Goal: Task Accomplishment & Management: Complete application form

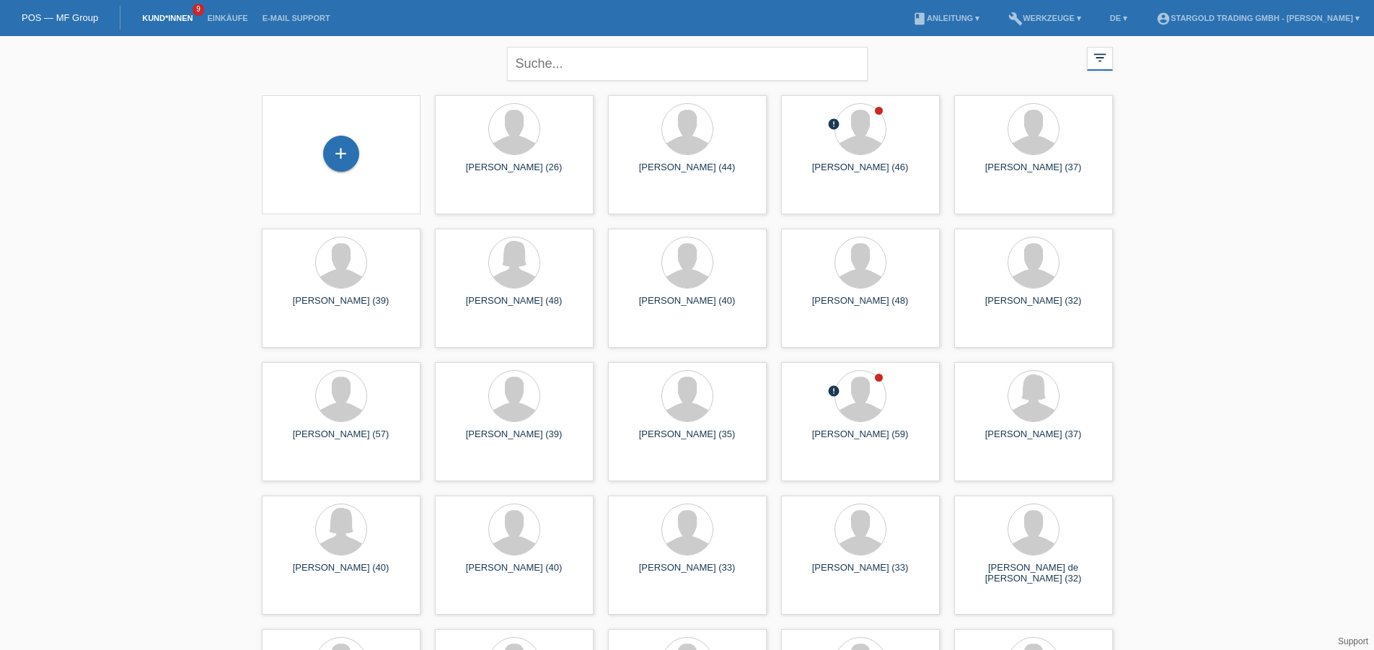
click at [320, 161] on div "+" at bounding box center [341, 155] width 136 height 38
click at [353, 169] on div "+" at bounding box center [341, 155] width 136 height 38
click at [348, 159] on div "+" at bounding box center [341, 154] width 36 height 36
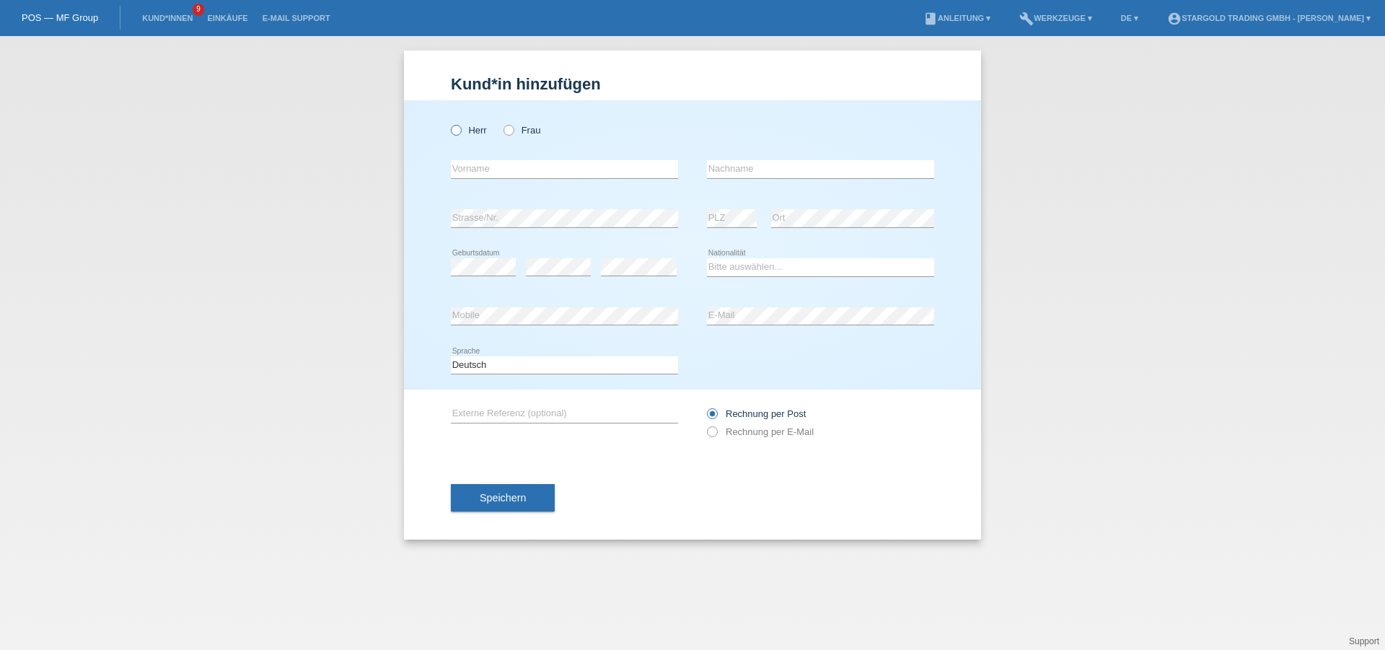
click at [449, 123] on icon at bounding box center [449, 123] width 0 height 0
click at [460, 131] on input "Herr" at bounding box center [455, 129] width 9 height 9
radio input "true"
click at [495, 172] on input "text" at bounding box center [564, 169] width 227 height 18
type input "Hubert"
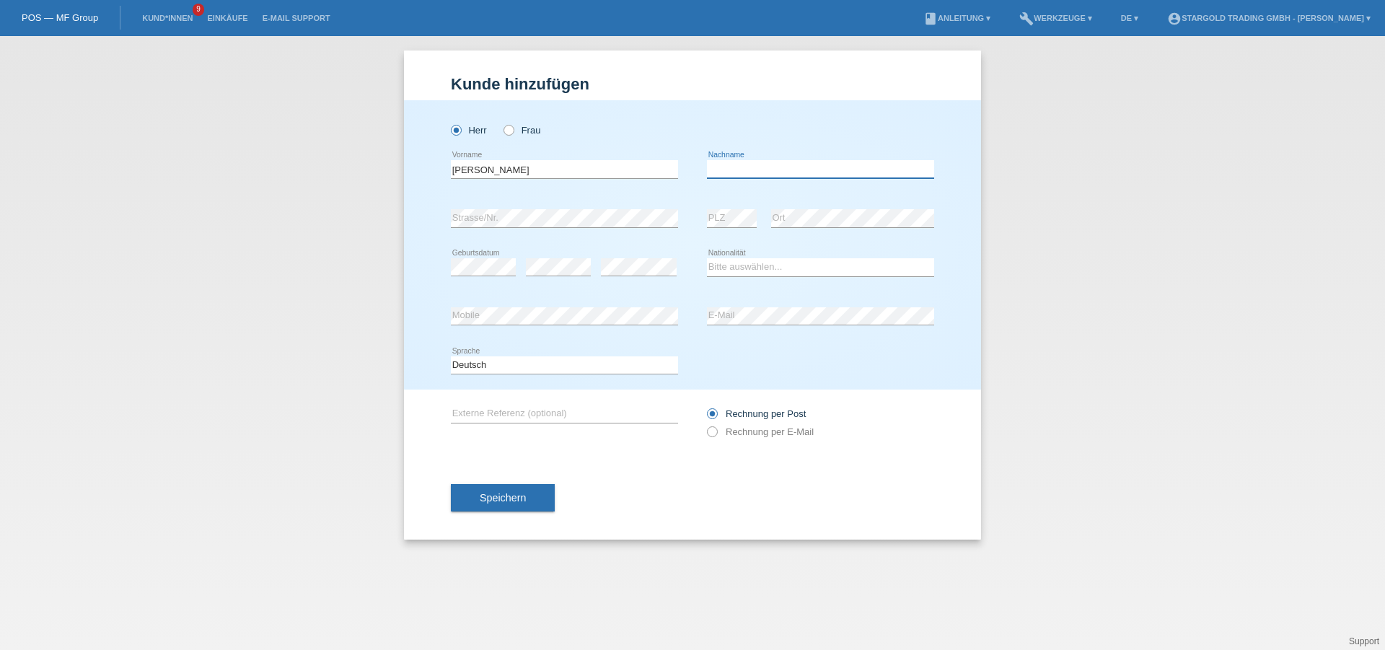
click at [815, 167] on input "text" at bounding box center [820, 169] width 227 height 18
paste input "Eblenkamp"
type input "Eblenkamp"
click at [586, 208] on div "error Strasse/Nr." at bounding box center [564, 218] width 227 height 49
click at [757, 219] on div "error PLZ error Ort" at bounding box center [820, 218] width 227 height 49
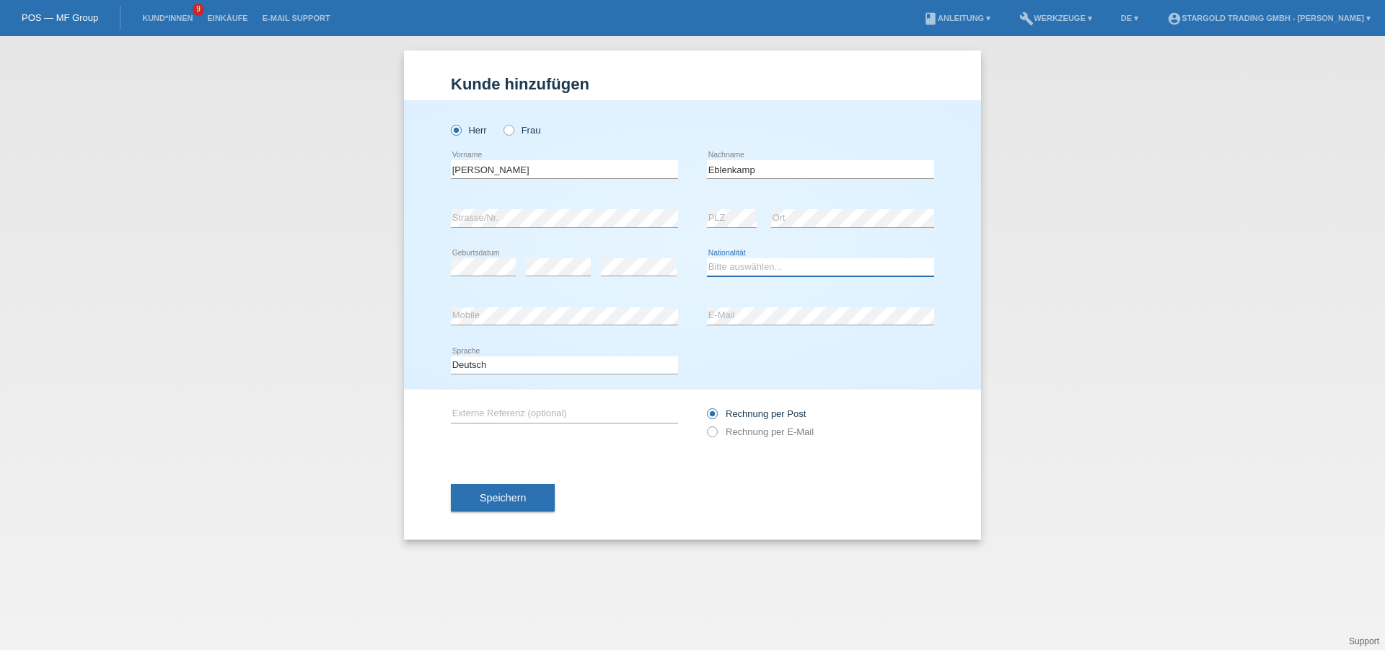
click at [769, 266] on select "Bitte auswählen... Schweiz Deutschland Liechtenstein Österreich ------------ Af…" at bounding box center [820, 266] width 227 height 17
click at [790, 273] on select "Bitte auswählen... Schweiz Deutschland Liechtenstein Österreich ------------ Af…" at bounding box center [820, 266] width 227 height 17
select select "DE"
click at [707, 258] on select "Bitte auswählen... Schweiz Deutschland Liechtenstein Österreich ------------ Af…" at bounding box center [820, 266] width 227 height 17
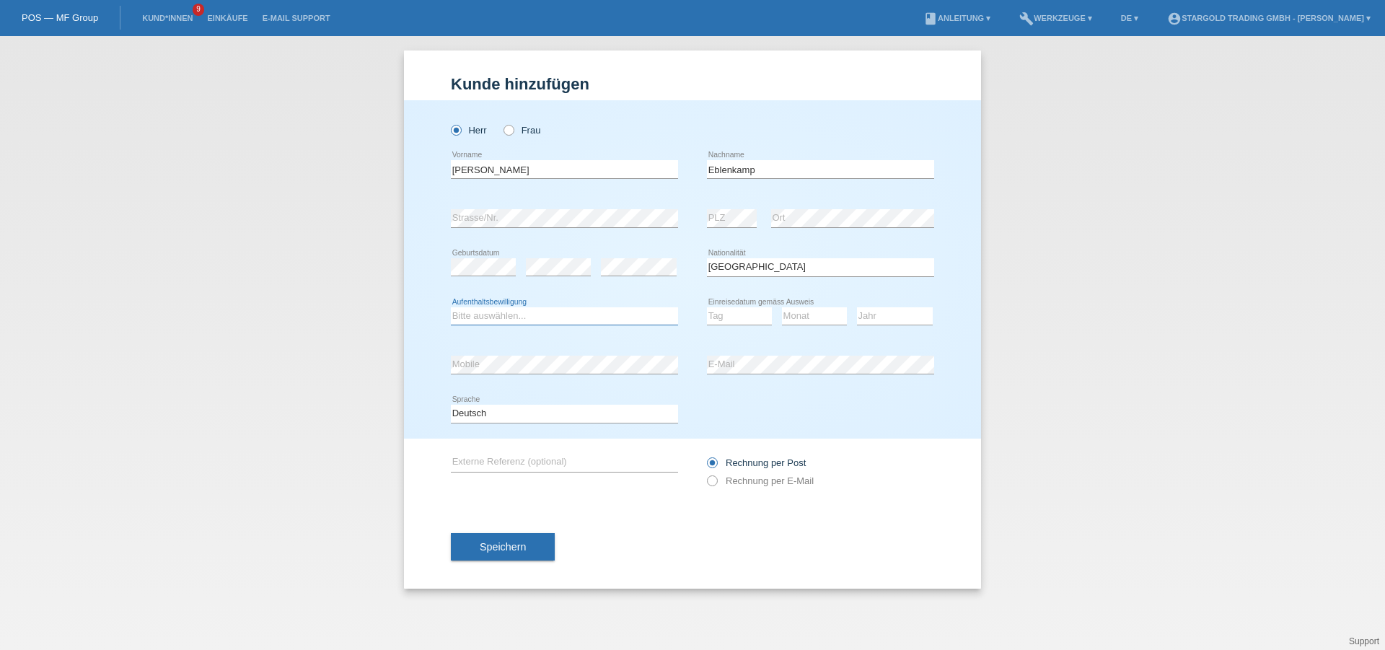
drag, startPoint x: 513, startPoint y: 313, endPoint x: 517, endPoint y: 294, distance: 19.2
click at [513, 313] on select "Bitte auswählen... C B B - Flüchtlingsstatus Andere" at bounding box center [564, 315] width 227 height 17
click at [576, 307] on select "Bitte auswählen... C B B - Flüchtlingsstatus Andere" at bounding box center [564, 315] width 227 height 17
select select "C"
click at [451, 307] on select "Bitte auswählen... C B B - Flüchtlingsstatus Andere" at bounding box center [564, 315] width 227 height 17
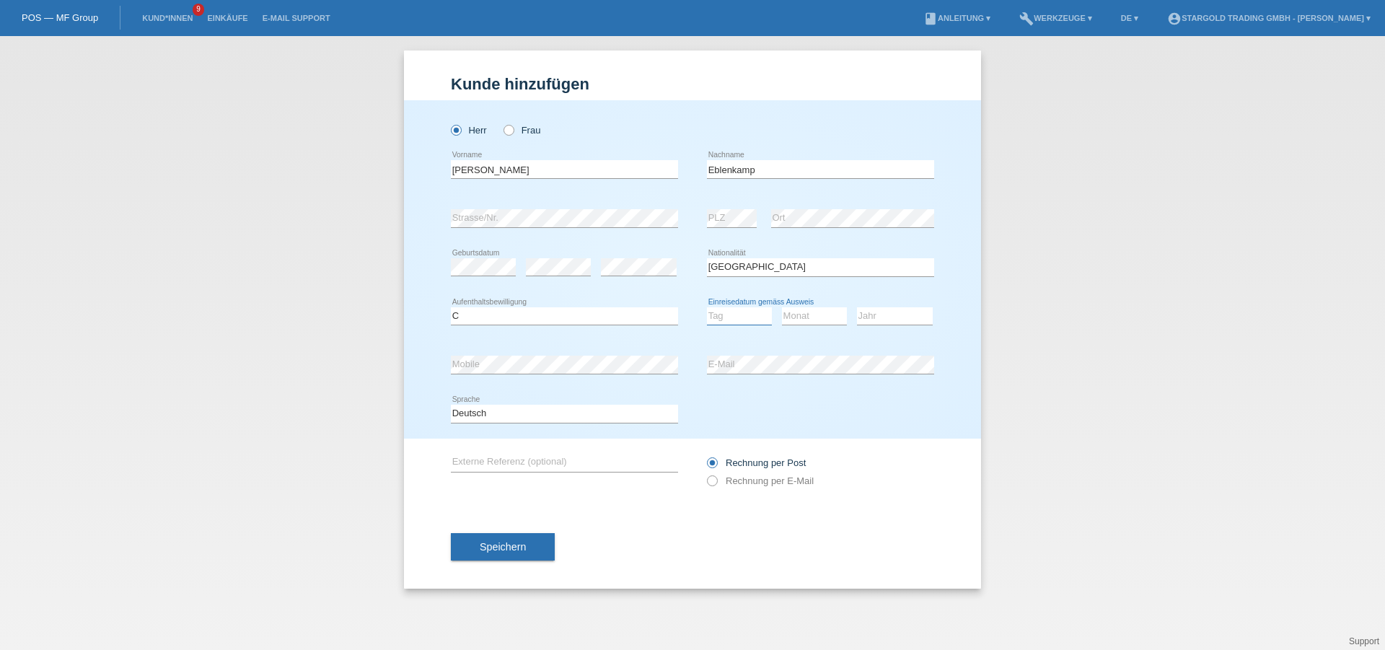
click at [748, 315] on select "Tag 01 02 03 04 05 06 07 08 09 10 11" at bounding box center [739, 315] width 65 height 17
select select "01"
click at [707, 307] on select "Tag 01 02 03 04 05 06 07 08 09 10 11" at bounding box center [739, 315] width 65 height 17
click at [801, 316] on select "Monat 01 02 03 04 05 06 07 08 09 10 11" at bounding box center [814, 315] width 65 height 17
select select "05"
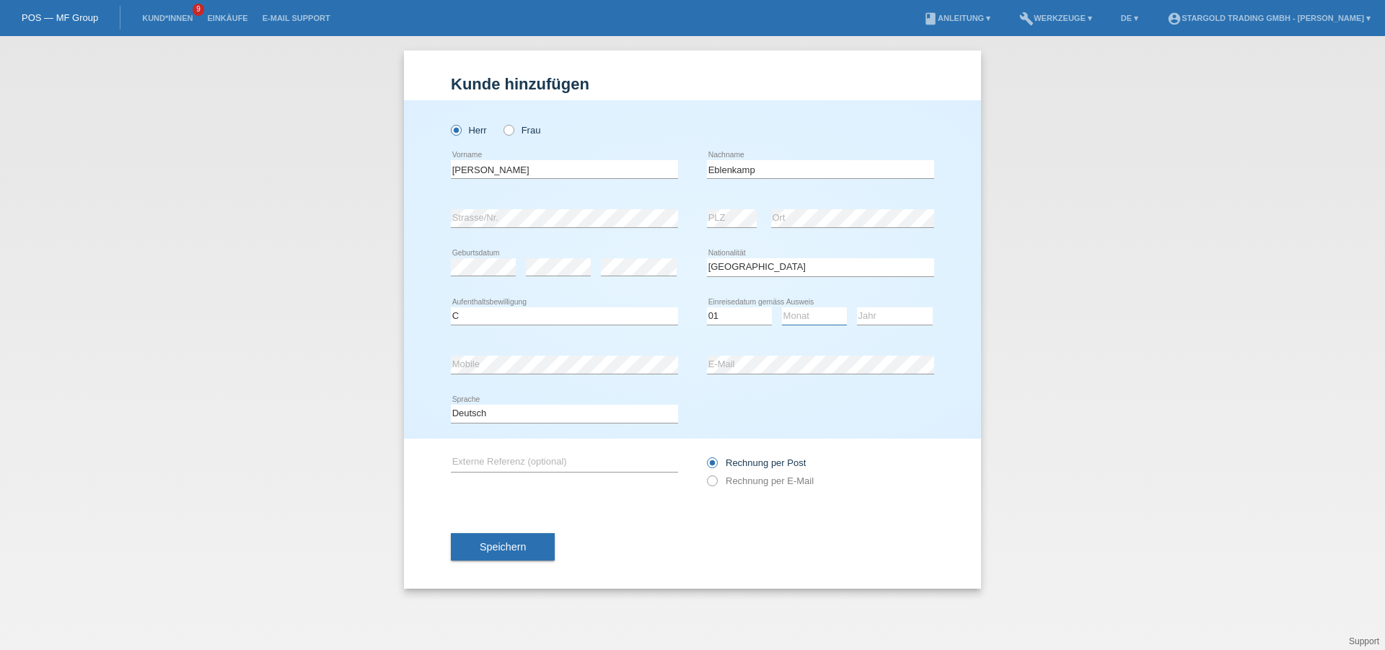
click at [782, 307] on select "Monat 01 02 03 04 05 06 07 08 09 10 11" at bounding box center [814, 315] width 65 height 17
click at [913, 307] on select "Jahr 2025 2024 2023 2022 2021 2020 2019 2018 2017 2016 2015 2014 2013 2012 2011…" at bounding box center [895, 315] width 76 height 17
select select "2018"
click at [857, 307] on select "Jahr 2025 2024 2023 2022 2021 2020 2019 2018 2017 2016 2015 2014 2013 2012 2011…" at bounding box center [895, 315] width 76 height 17
click at [627, 467] on input "text" at bounding box center [564, 463] width 227 height 18
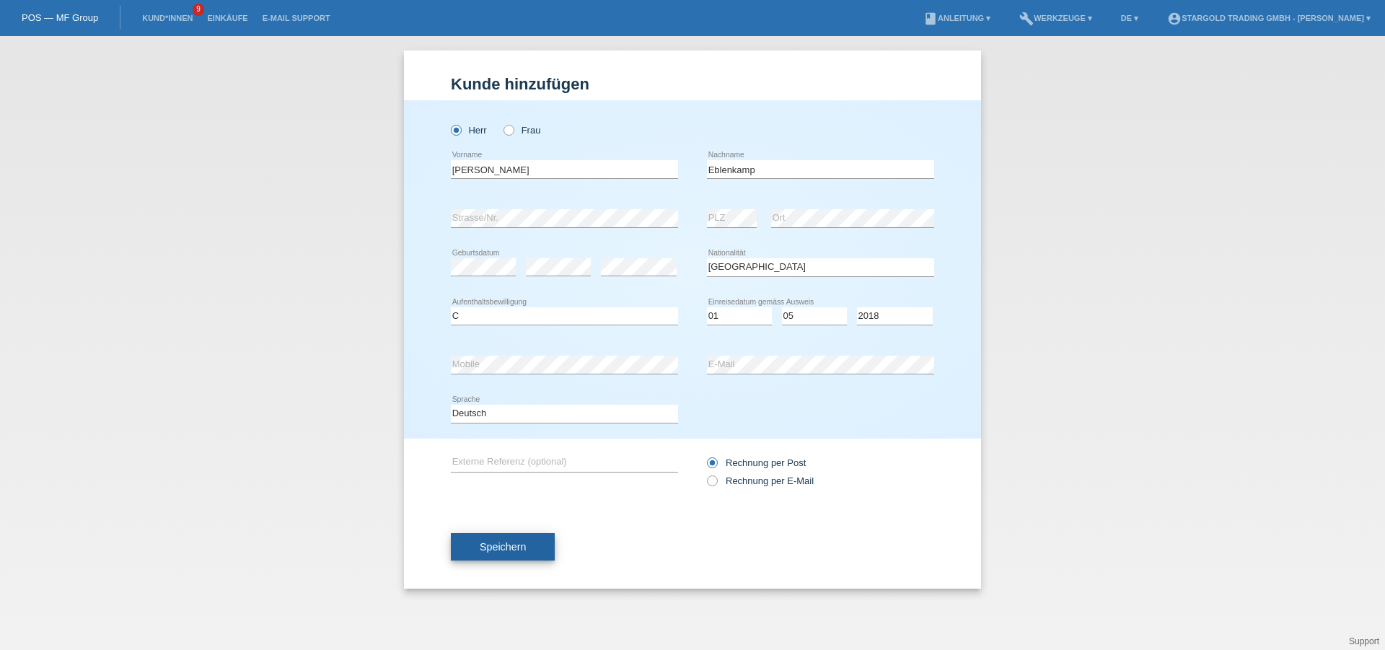
click at [520, 551] on span "Speichern" at bounding box center [503, 547] width 46 height 12
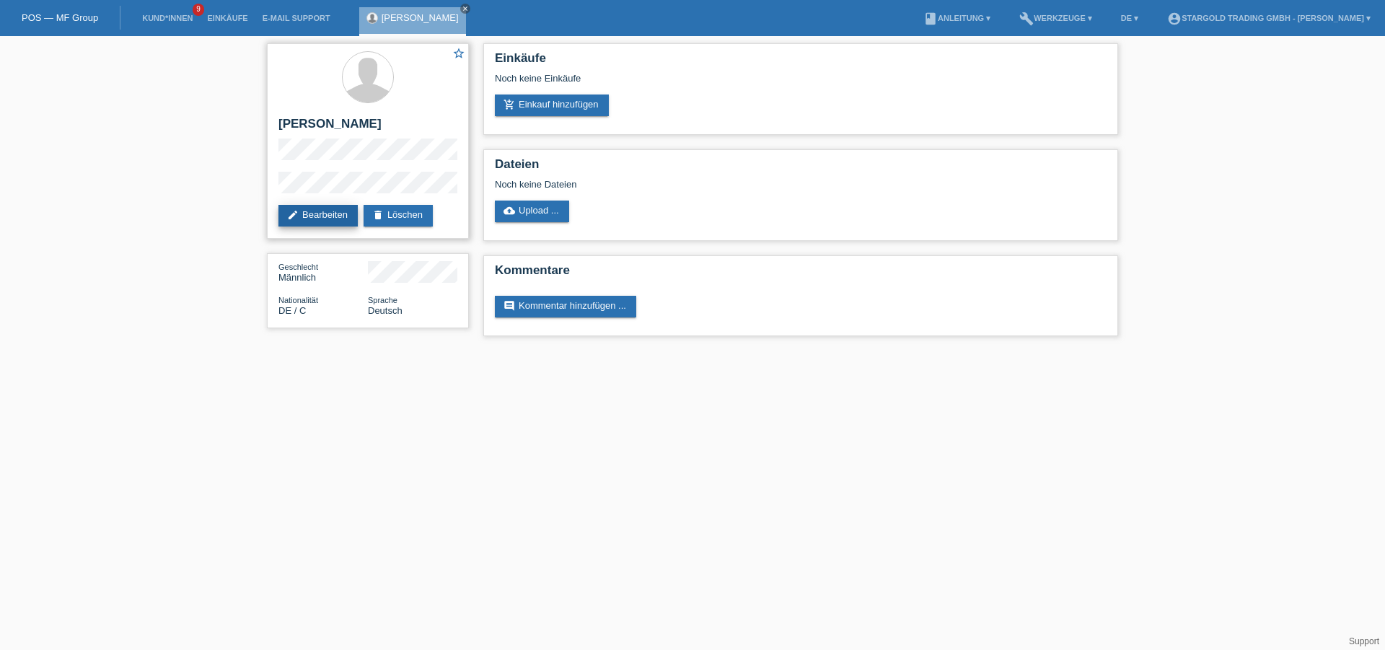
click at [341, 217] on link "edit Bearbeiten" at bounding box center [317, 216] width 79 height 22
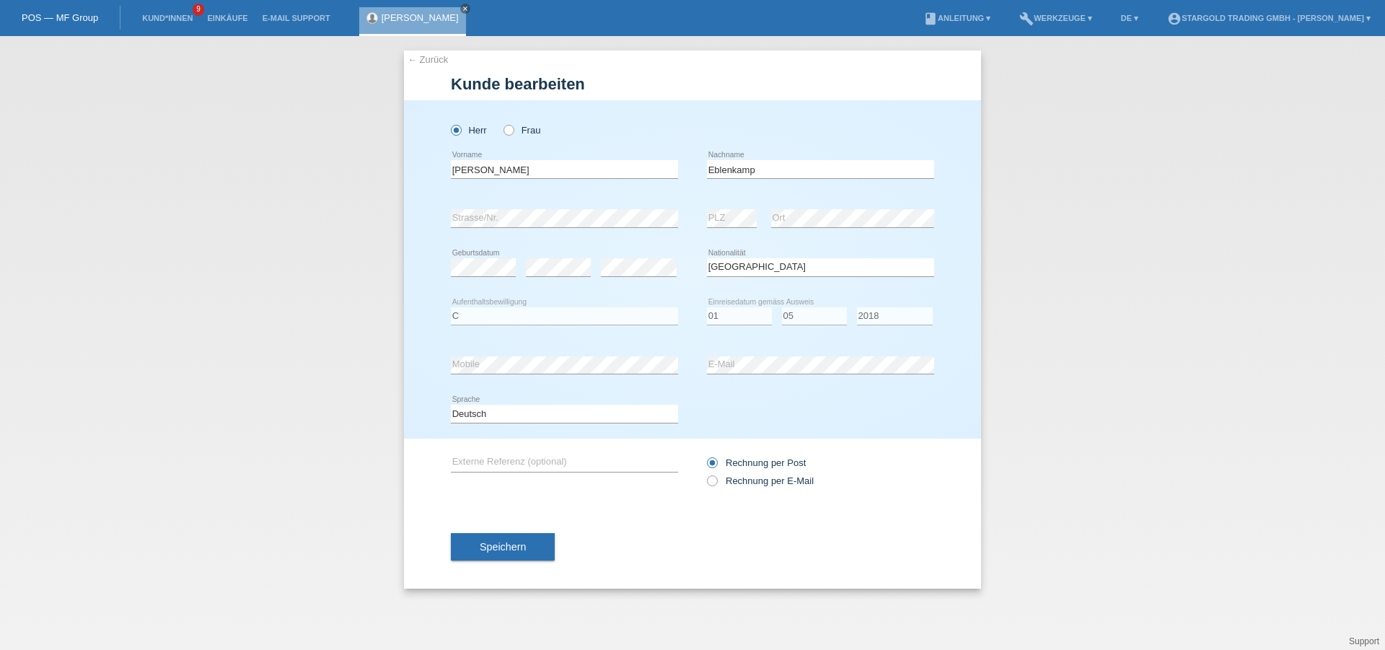
select select "DE"
select select "C"
select select "01"
select select "05"
select select "2018"
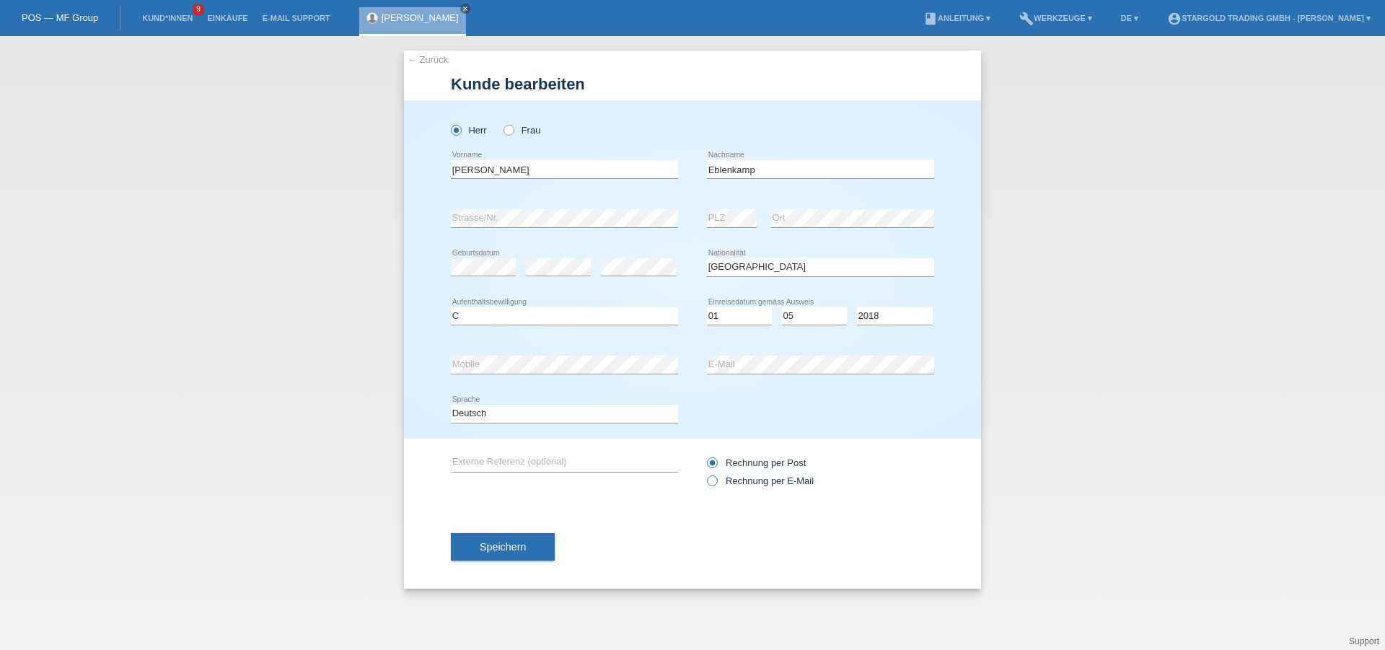
click at [705, 473] on icon at bounding box center [705, 473] width 0 height 0
click at [710, 481] on input "Rechnung per E-Mail" at bounding box center [711, 484] width 9 height 18
radio input "true"
click at [479, 546] on button "Speichern" at bounding box center [503, 546] width 104 height 27
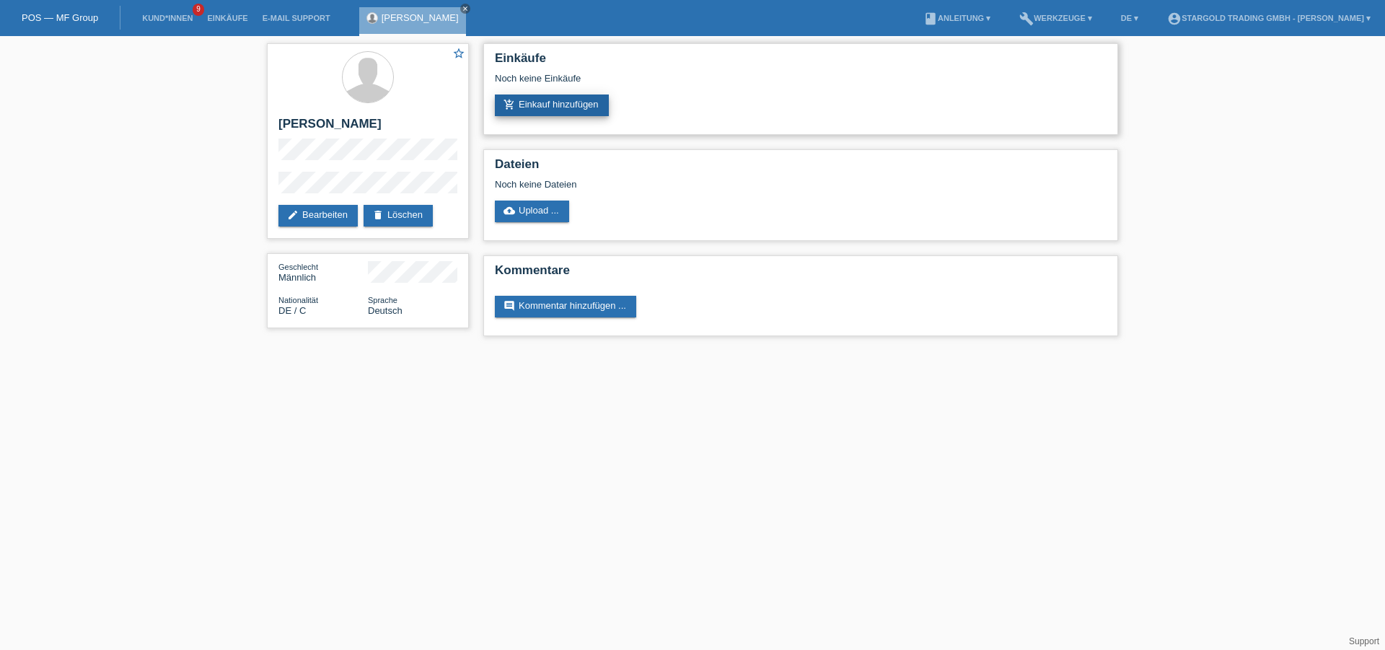
click at [579, 99] on link "add_shopping_cart Einkauf hinzufügen" at bounding box center [552, 106] width 114 height 22
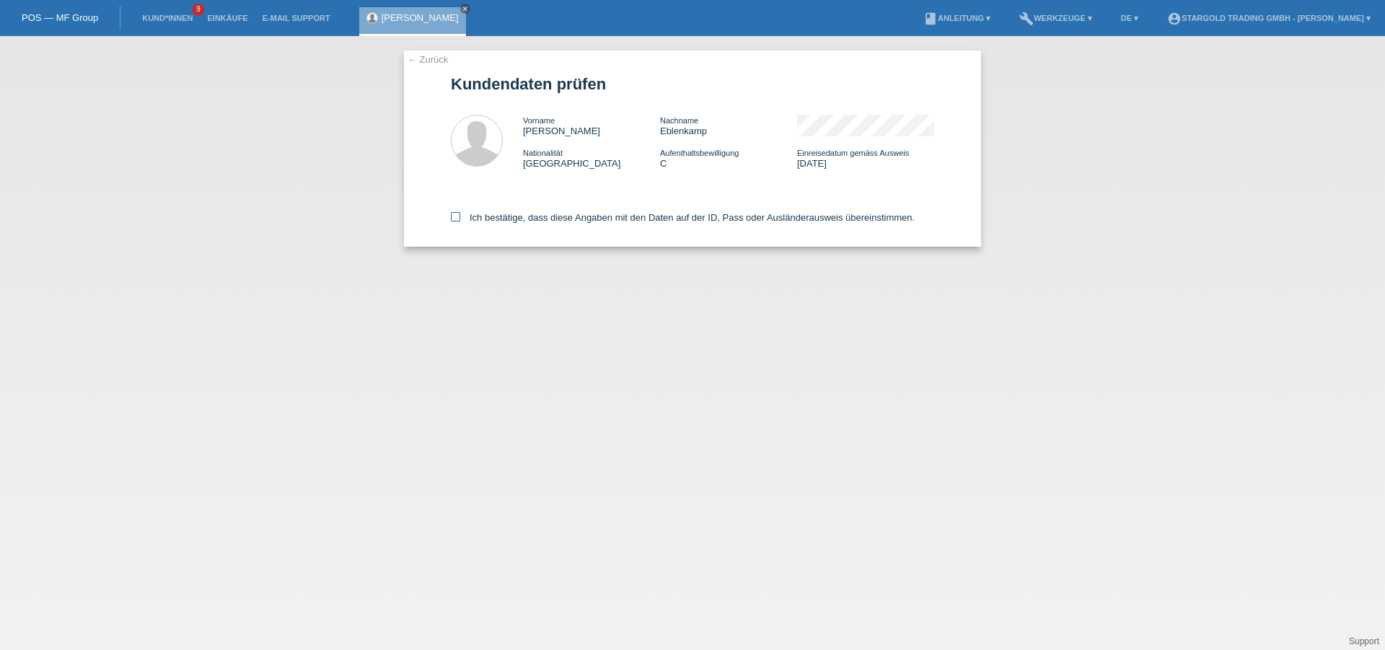
click at [454, 213] on icon at bounding box center [455, 216] width 9 height 9
click at [454, 213] on input "Ich bestätige, dass diese Angaben mit den Daten auf der ID, Pass oder Ausländer…" at bounding box center [455, 216] width 9 height 9
checkbox input "true"
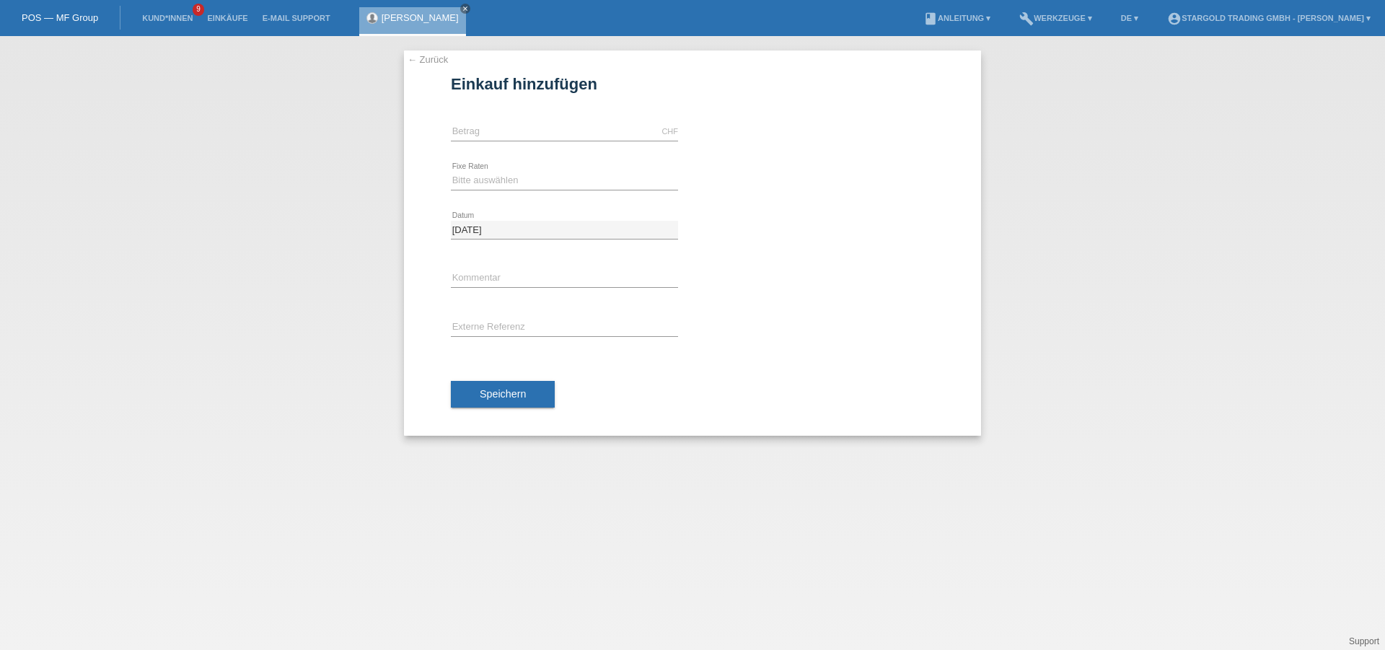
click at [536, 121] on div "CHF error Betrag" at bounding box center [564, 131] width 227 height 49
drag, startPoint x: 487, startPoint y: 128, endPoint x: 491, endPoint y: 141, distance: 12.8
click at [487, 128] on input "text" at bounding box center [564, 132] width 227 height 18
type input "7190.00"
click at [521, 180] on select "Bitte auswählen 6 Raten 12 Raten 18 Raten 24 Raten 36 Raten 48 Raten" at bounding box center [564, 180] width 227 height 17
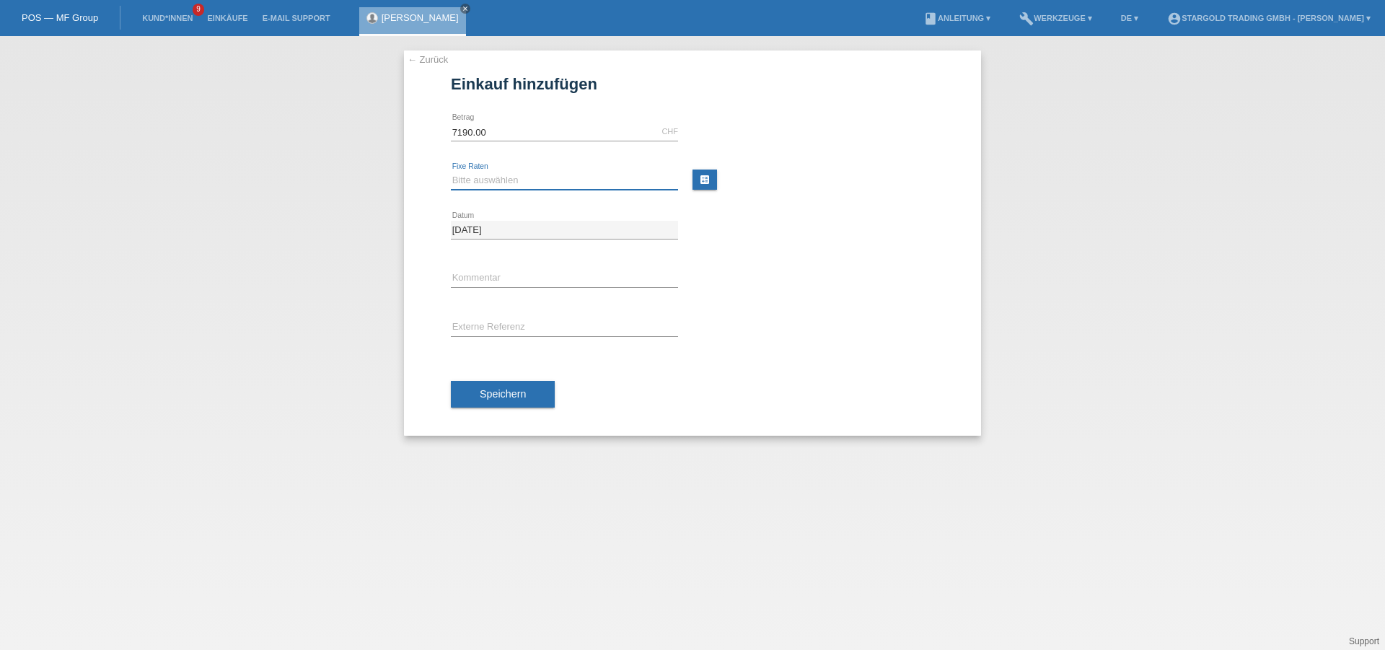
click at [648, 177] on select "Bitte auswählen 6 Raten 12 Raten 18 Raten 24 Raten 36 Raten 48 Raten" at bounding box center [564, 180] width 227 height 17
select select "497"
click at [451, 172] on select "Bitte auswählen 6 Raten 12 Raten 18 Raten 24 Raten 36 Raten 48 Raten" at bounding box center [564, 180] width 227 height 17
click at [562, 281] on input "text" at bounding box center [564, 279] width 227 height 18
click at [529, 393] on button "Speichern" at bounding box center [503, 394] width 104 height 27
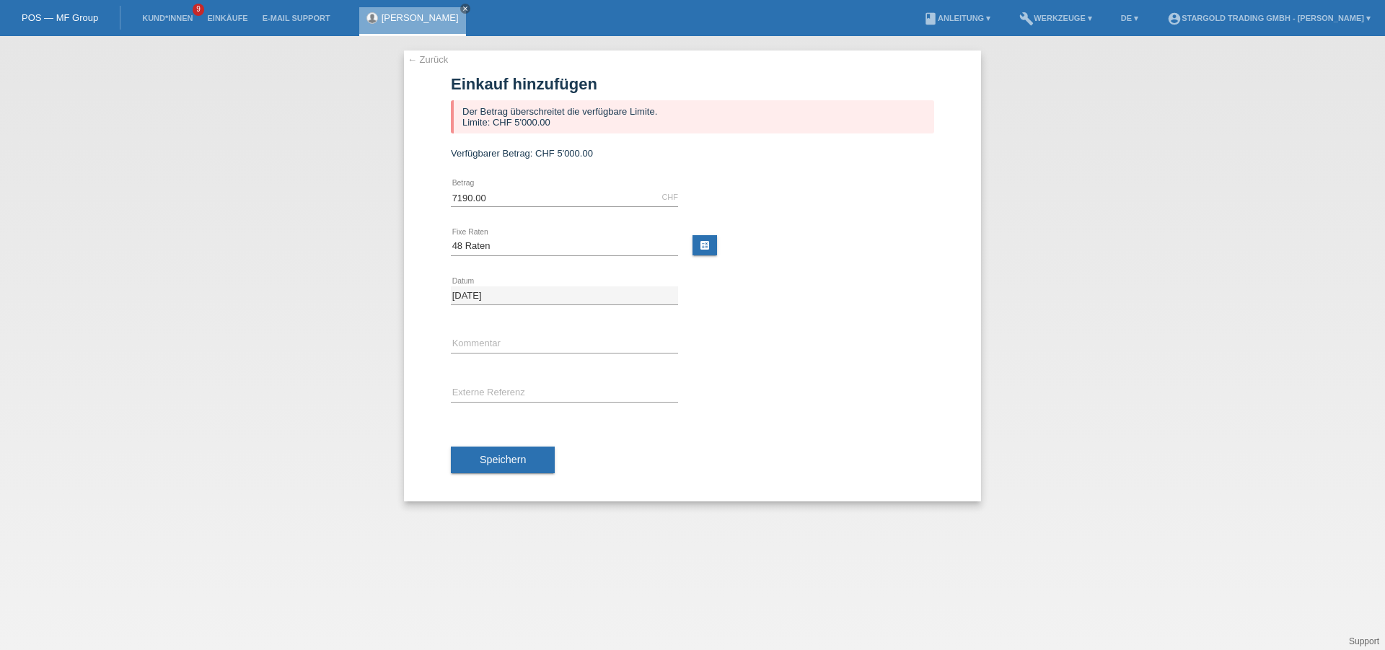
click at [93, 19] on link "POS — MF Group" at bounding box center [60, 17] width 76 height 11
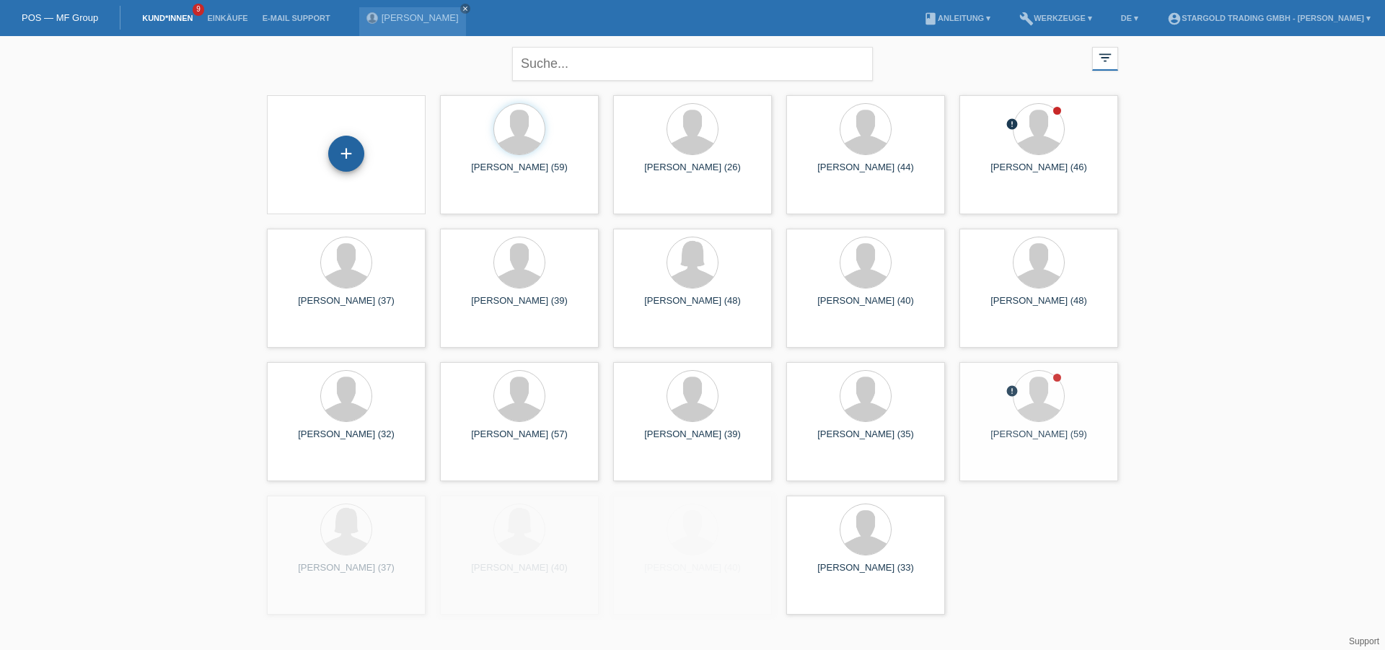
click at [351, 159] on div "+" at bounding box center [346, 154] width 36 height 36
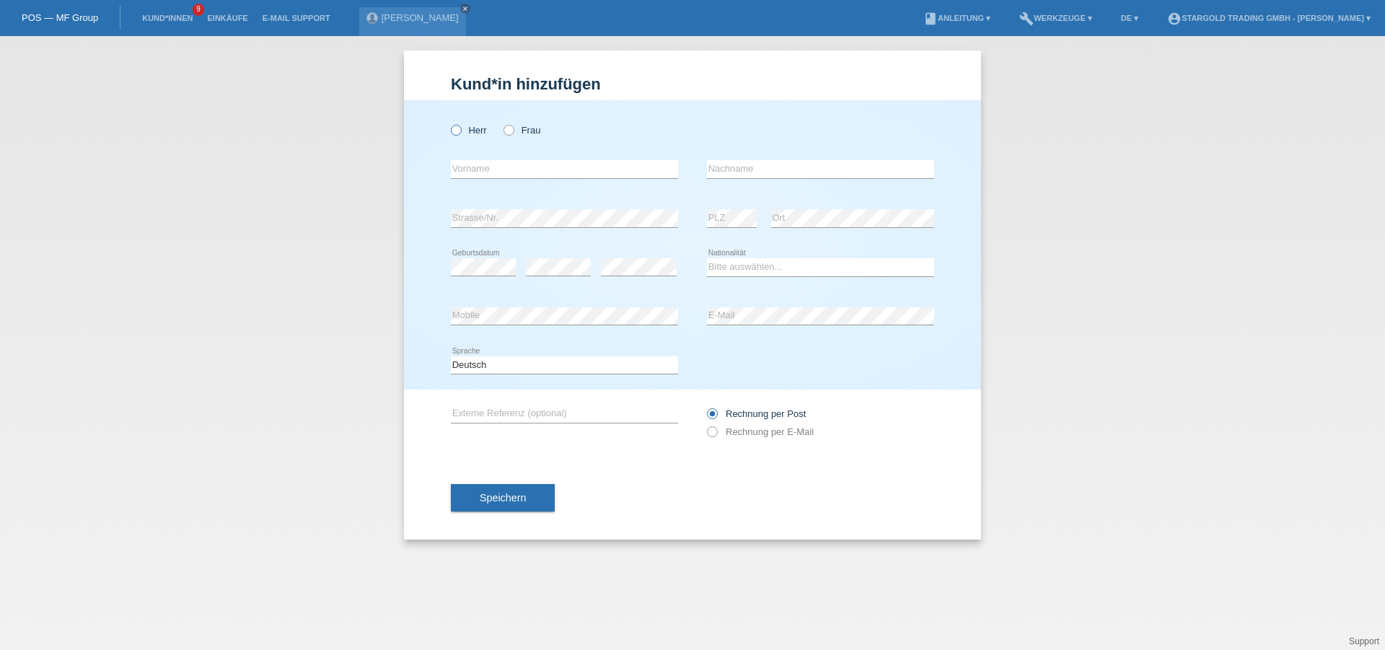
click at [449, 123] on icon at bounding box center [449, 123] width 0 height 0
click at [460, 126] on input "Herr" at bounding box center [455, 129] width 9 height 9
radio input "true"
drag, startPoint x: 503, startPoint y: 176, endPoint x: 496, endPoint y: 174, distance: 7.5
click at [503, 176] on input "text" at bounding box center [564, 169] width 227 height 18
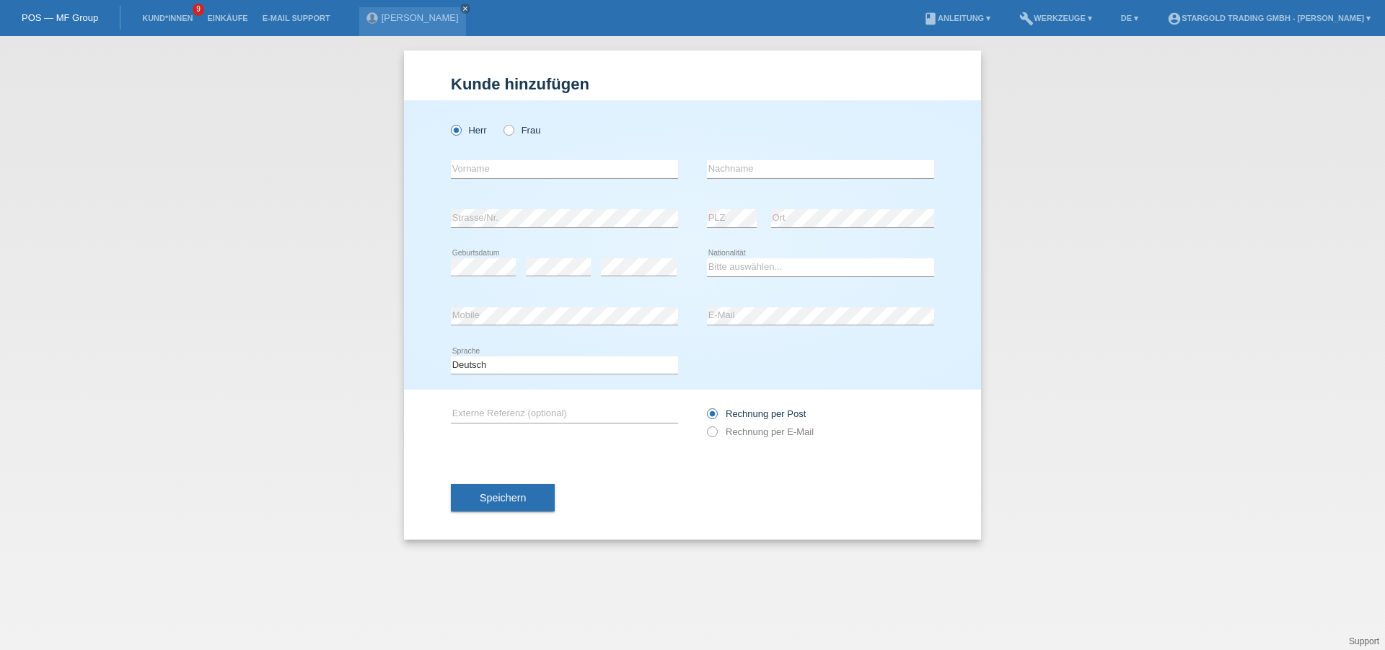
click at [741, 611] on div "Kund*in hinzufügen Kunde hinzufügen Kundin hinzufügen Herr Frau error Vorname e…" at bounding box center [692, 343] width 1385 height 614
drag, startPoint x: 489, startPoint y: 167, endPoint x: 506, endPoint y: 175, distance: 19.0
click at [489, 167] on input "text" at bounding box center [564, 169] width 227 height 18
type input "[PERSON_NAME]"
click at [776, 174] on input "text" at bounding box center [820, 169] width 227 height 18
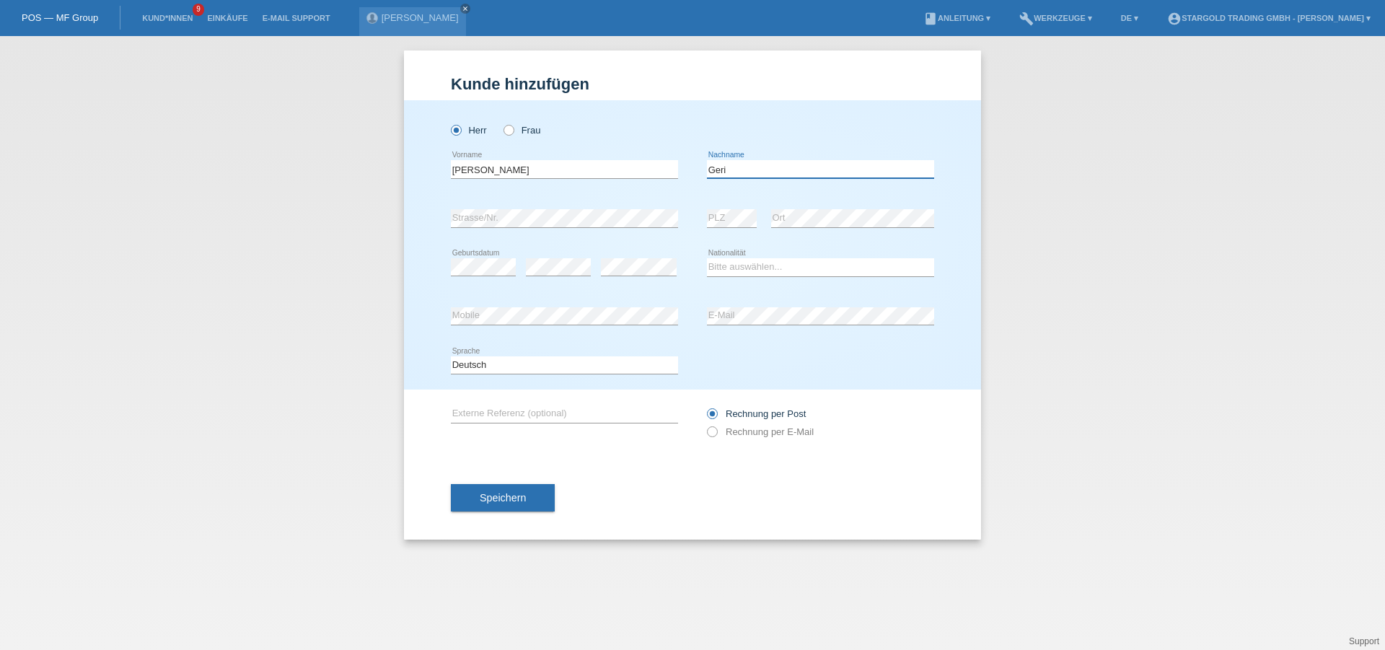
type input "Geri"
click at [792, 273] on select "Bitte auswählen... Schweiz Deutschland Liechtenstein Österreich ------------ Af…" at bounding box center [820, 266] width 227 height 17
click at [767, 251] on div "Bitte auswählen... Schweiz Deutschland Liechtenstein Österreich ------------ Af…" at bounding box center [820, 267] width 227 height 49
click at [775, 270] on select "Bitte auswählen... Schweiz Deutschland Liechtenstein Österreich ------------ Af…" at bounding box center [820, 266] width 227 height 17
select select "IT"
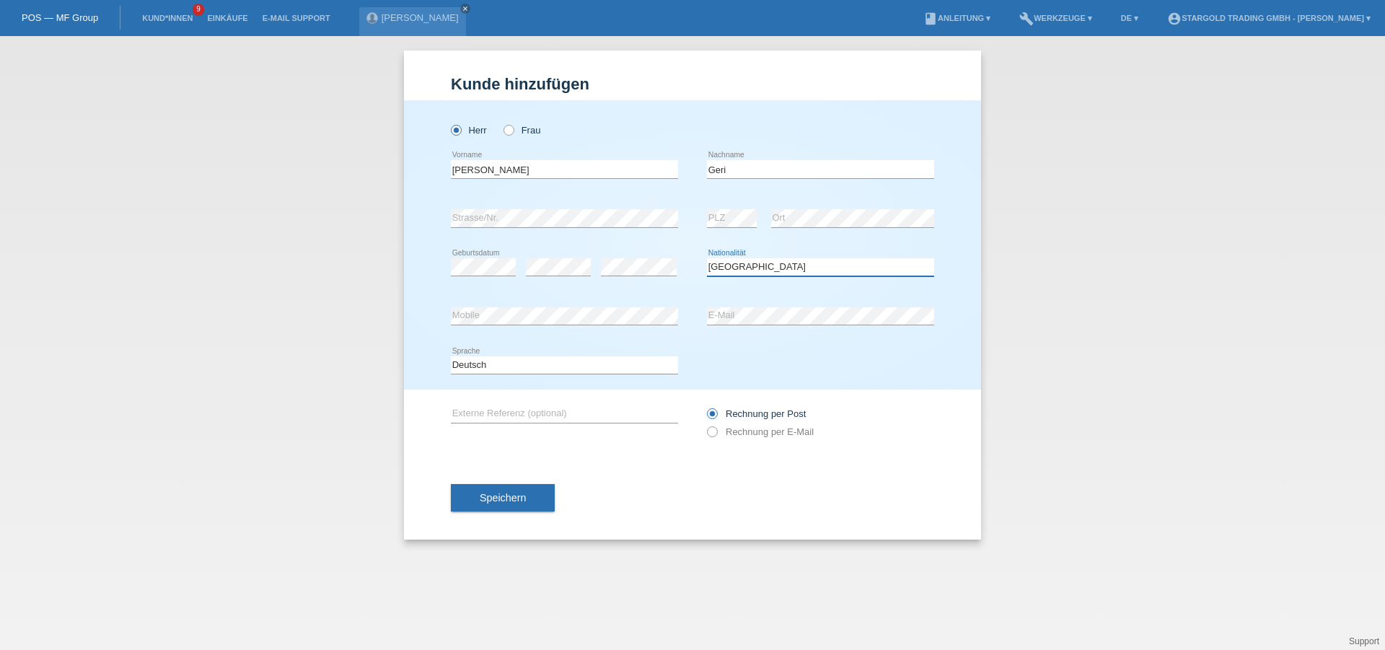
click at [707, 258] on select "Bitte auswählen... Schweiz Deutschland Liechtenstein Österreich ------------ Af…" at bounding box center [820, 266] width 227 height 17
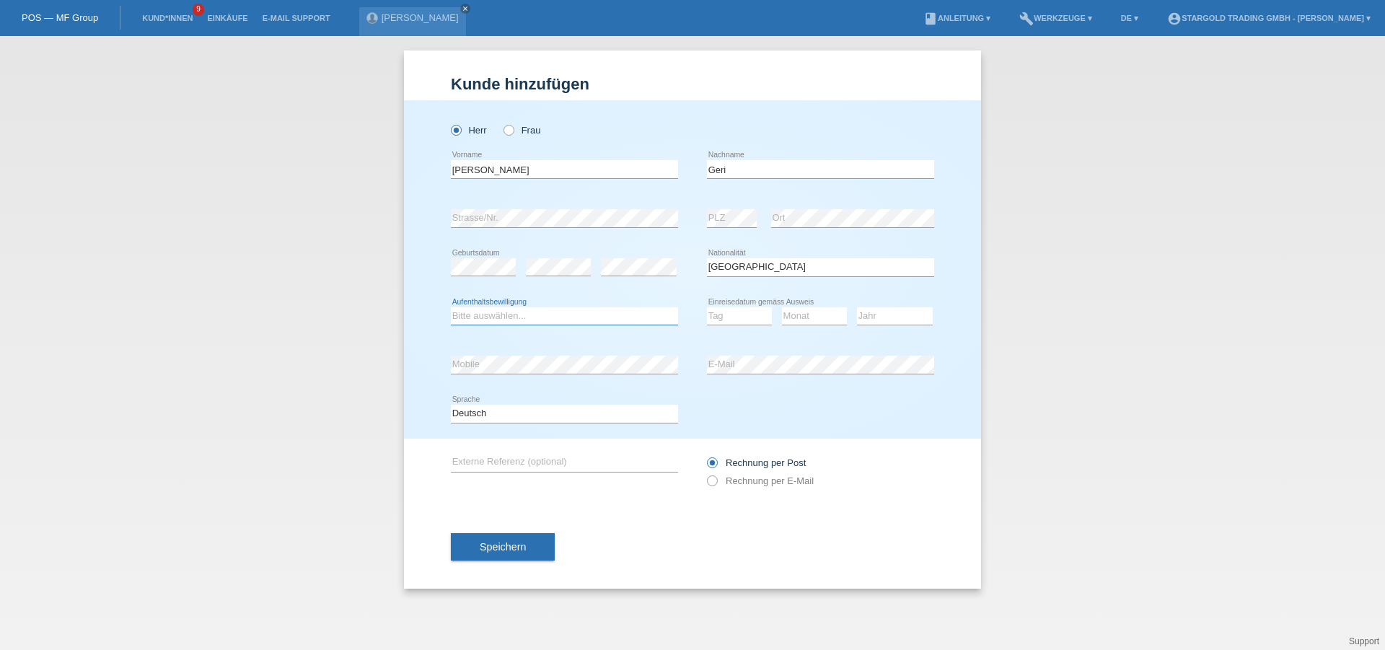
click at [540, 315] on select "Bitte auswählen... C B B - Flüchtlingsstatus Andere" at bounding box center [564, 315] width 227 height 17
select select "C"
click at [451, 307] on select "Bitte auswählen... C B B - Flüchtlingsstatus Andere" at bounding box center [564, 315] width 227 height 17
click at [752, 325] on icon at bounding box center [739, 325] width 65 height 1
click at [750, 315] on select "Tag 01 02 03 04 05 06 07 08 09 10 11" at bounding box center [739, 315] width 65 height 17
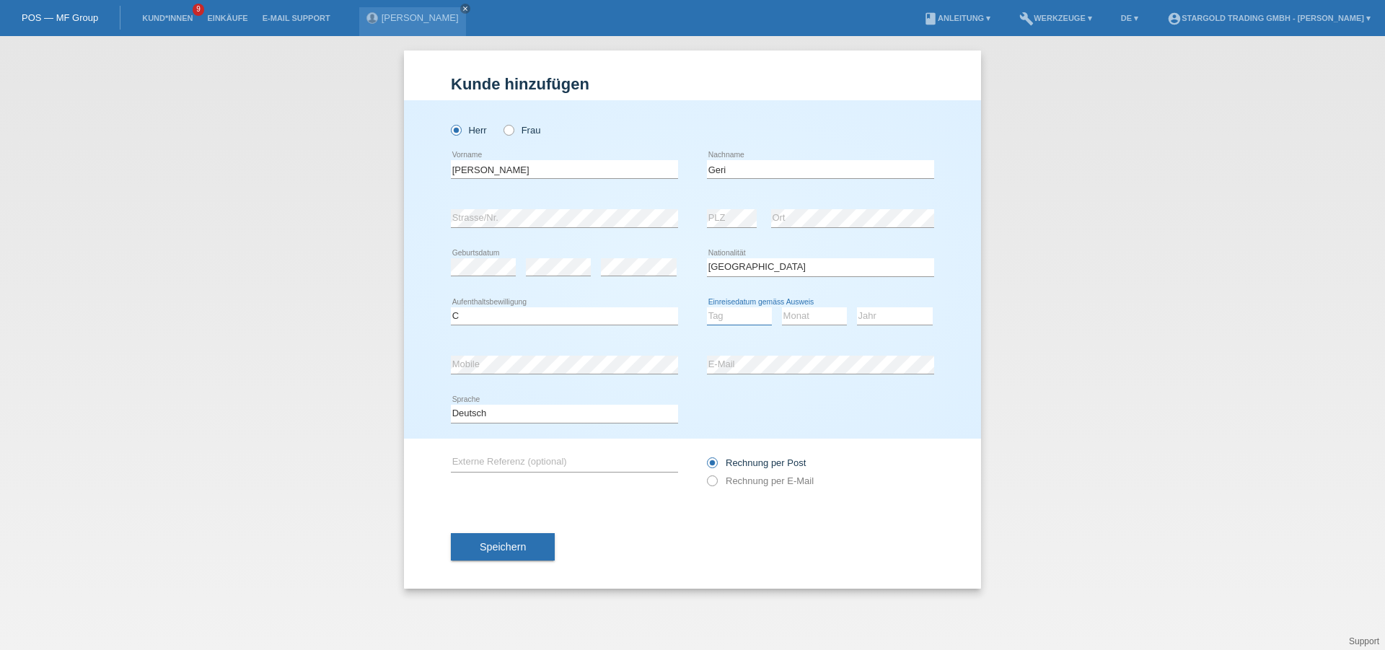
select select "18"
click at [707, 307] on select "Tag 01 02 03 04 05 06 07 08 09 10 11" at bounding box center [739, 315] width 65 height 17
click at [812, 315] on select "Monat 01 02 03 04 05 06 07 08 09 10 11" at bounding box center [814, 315] width 65 height 17
select select "05"
click at [782, 307] on select "Monat 01 02 03 04 05 06 07 08 09 10 11" at bounding box center [814, 315] width 65 height 17
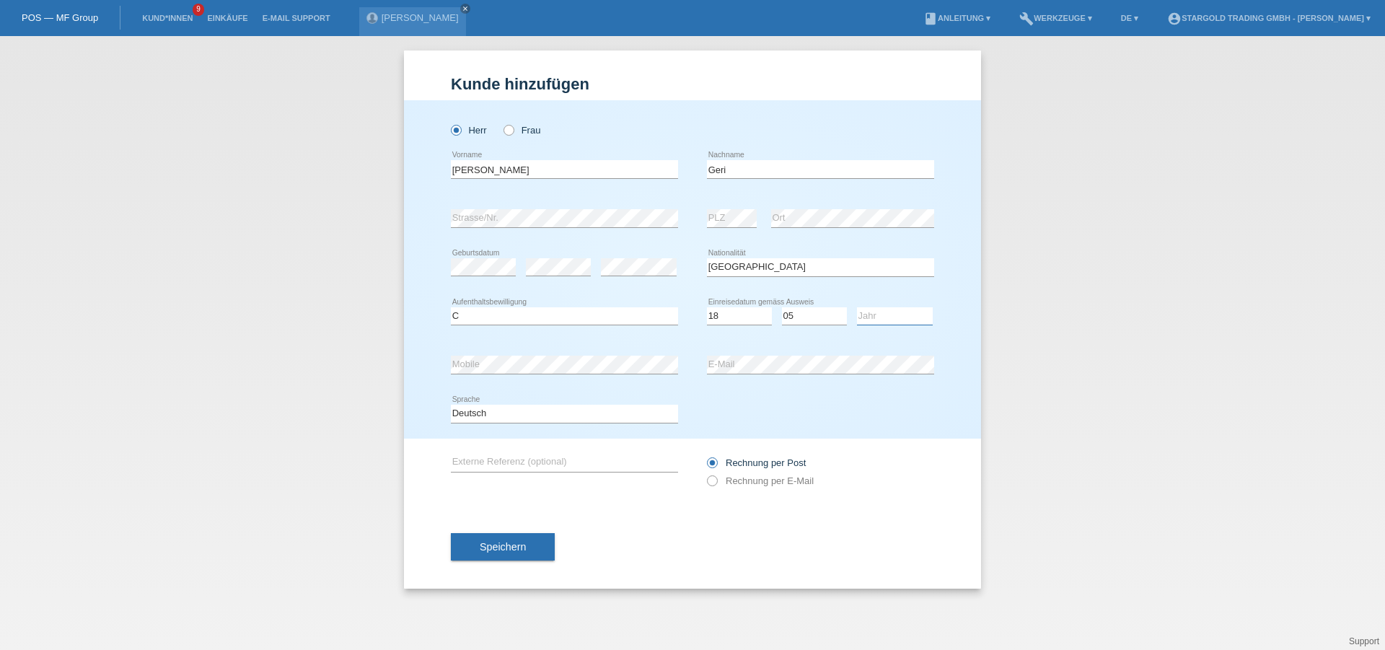
click at [915, 320] on select "Jahr 2025 2024 2023 2022 2021 2020 2019 2018 2017 2016 2015 2014 2013 2012 2011…" at bounding box center [895, 315] width 76 height 17
click at [882, 310] on select "Jahr 2025 2024 2023 2022 2021 2020 2019 2018 2017 2016 2015 2014 2013 2012 2011…" at bounding box center [895, 315] width 76 height 17
select select "1992"
click at [857, 307] on select "Jahr 2025 2024 2023 2022 2021 2020 2019 2018 2017 2016 2015 2014 2013 2012 2011…" at bounding box center [895, 315] width 76 height 17
click at [649, 354] on div "error Mobile" at bounding box center [564, 364] width 227 height 49
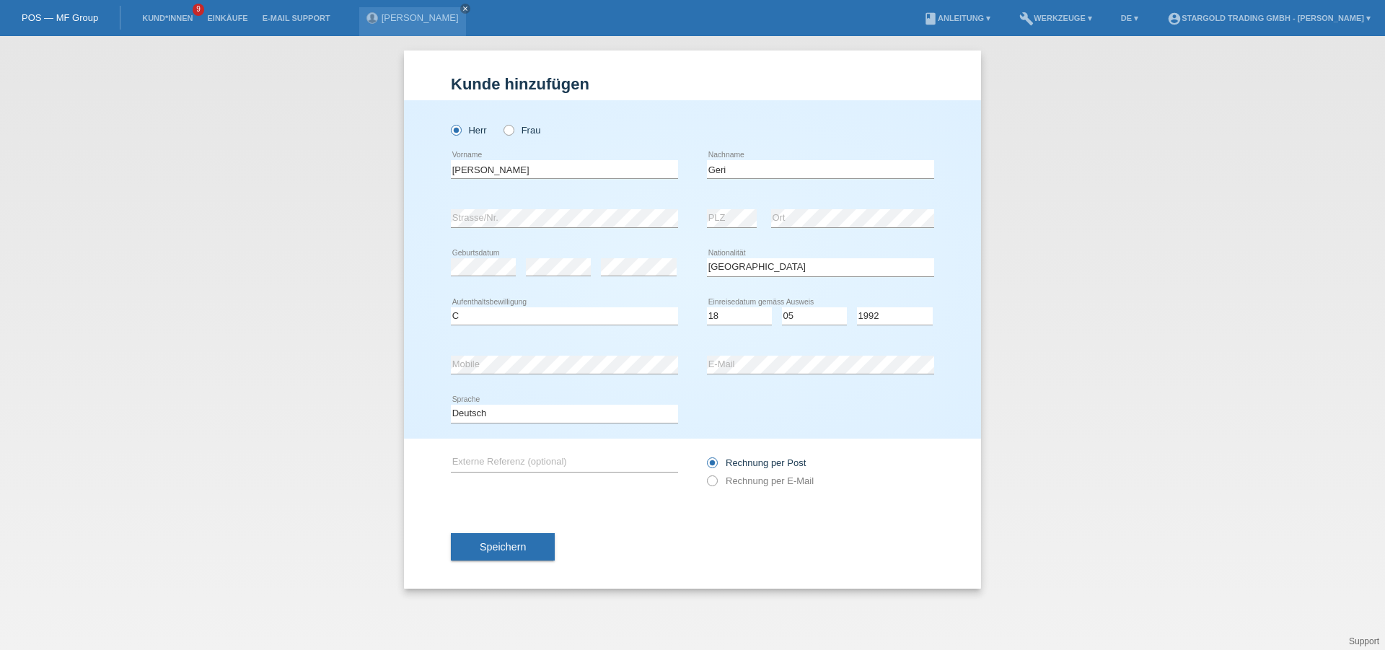
click at [771, 376] on div "error E-Mail" at bounding box center [820, 364] width 227 height 49
click at [769, 483] on label "Rechnung per E-Mail" at bounding box center [760, 480] width 107 height 11
click at [716, 483] on input "Rechnung per E-Mail" at bounding box center [711, 484] width 9 height 18
radio input "true"
drag, startPoint x: 504, startPoint y: 555, endPoint x: 532, endPoint y: 586, distance: 42.4
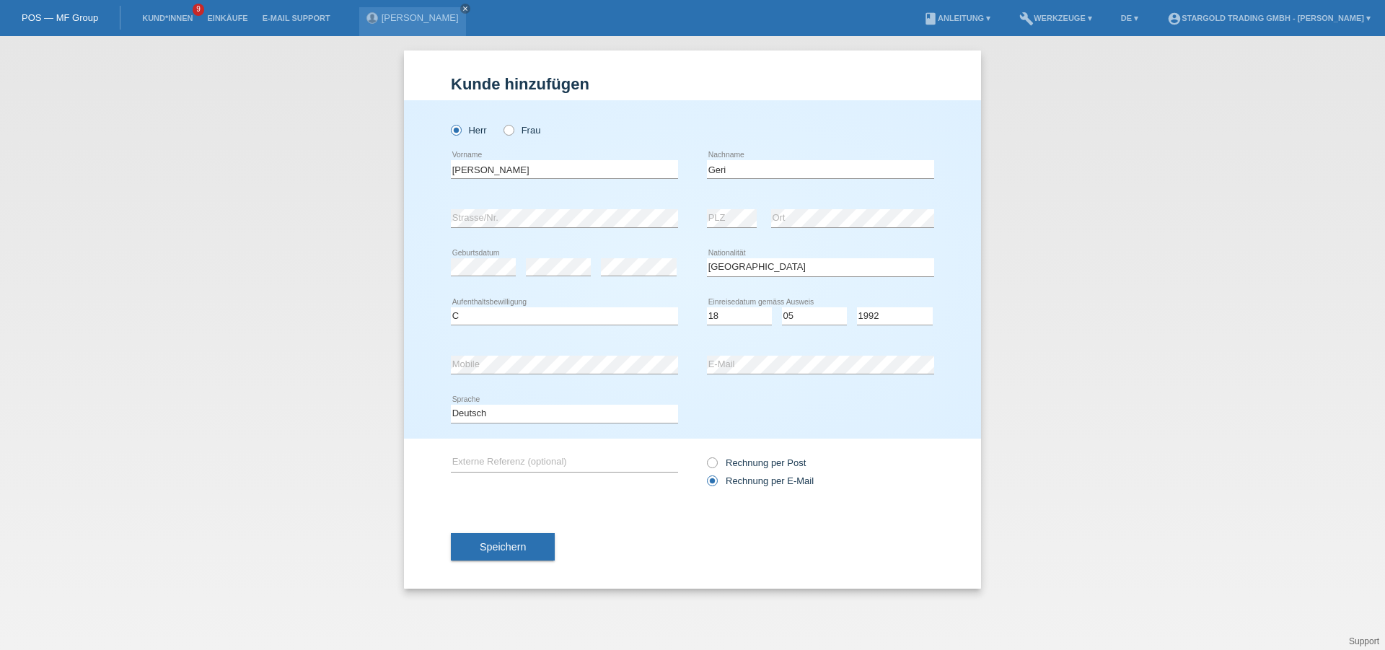
click at [504, 553] on button "Speichern" at bounding box center [503, 546] width 104 height 27
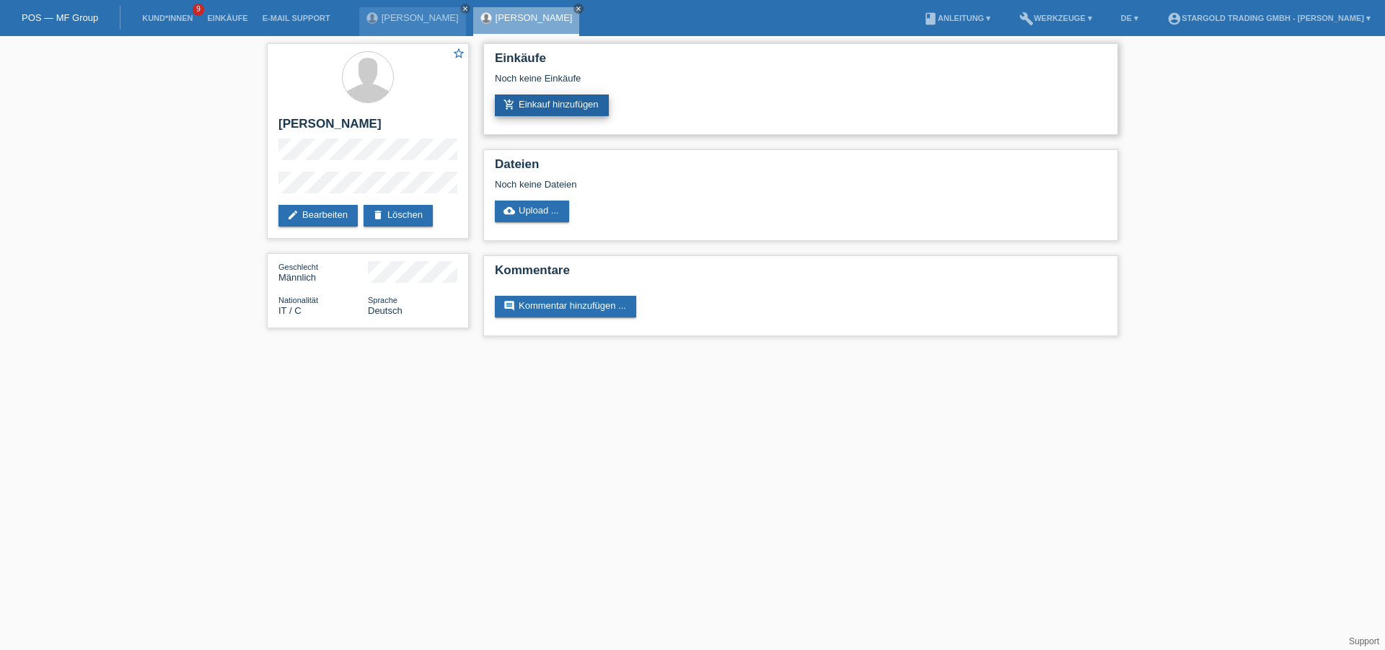
click at [596, 111] on link "add_shopping_cart Einkauf hinzufügen" at bounding box center [552, 106] width 114 height 22
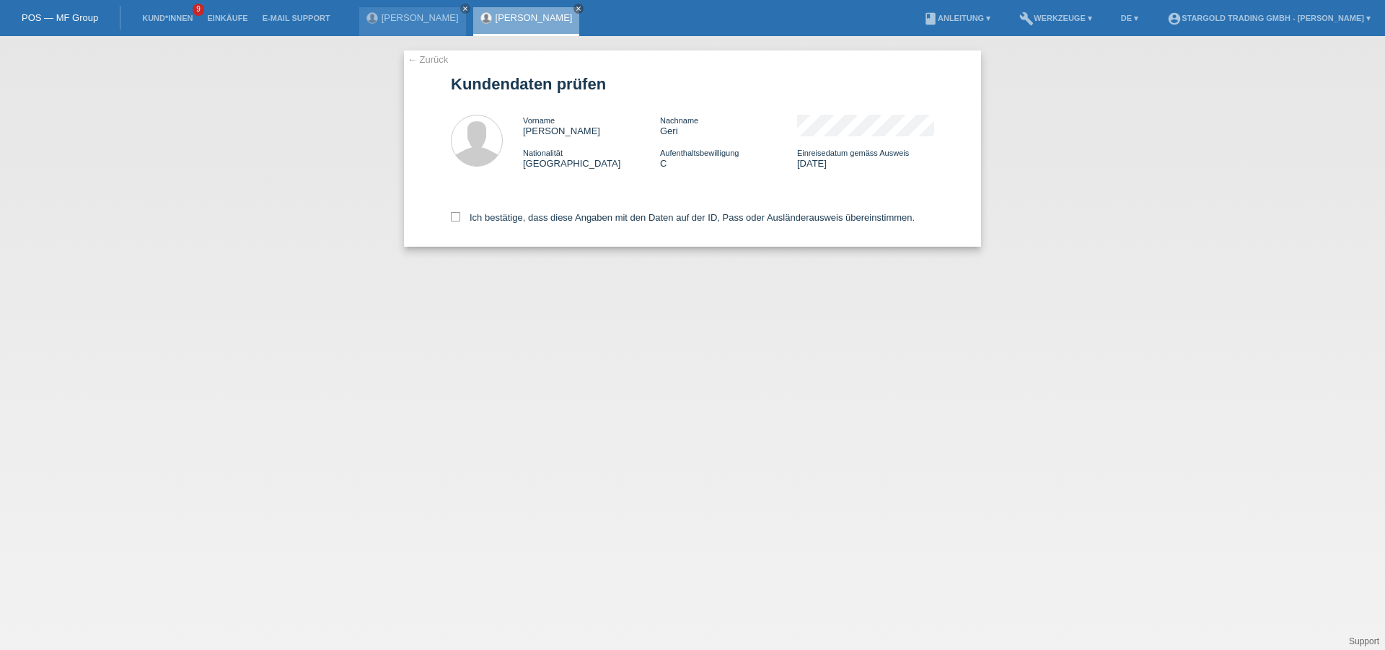
drag, startPoint x: 489, startPoint y: 203, endPoint x: 493, endPoint y: 217, distance: 14.4
click at [489, 208] on div "Ich bestätige, dass diese Angaben mit den Daten auf der ID, Pass oder Ausländer…" at bounding box center [692, 214] width 483 height 63
click at [493, 217] on label "Ich bestätige, dass diese Angaben mit den Daten auf der ID, Pass oder Ausländer…" at bounding box center [683, 217] width 464 height 11
click at [460, 217] on input "Ich bestätige, dass diese Angaben mit den Daten auf der ID, Pass oder Ausländer…" at bounding box center [455, 216] width 9 height 9
checkbox input "true"
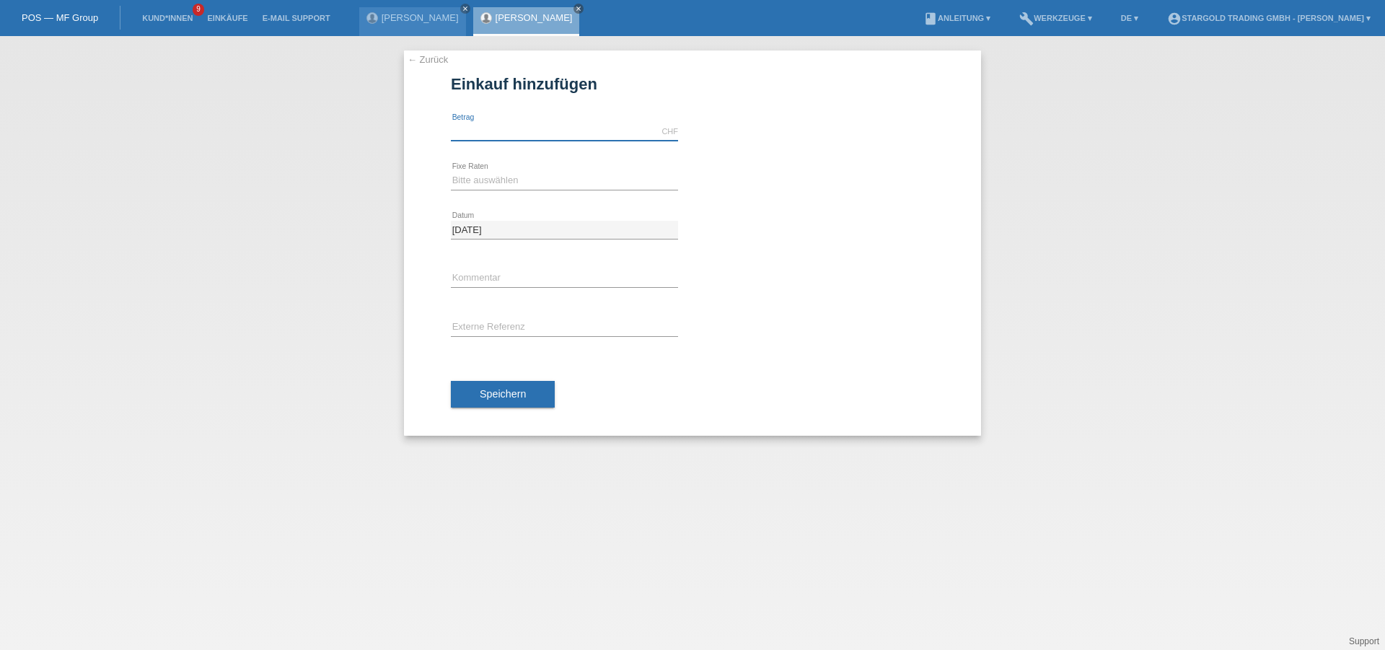
click at [630, 128] on input "text" at bounding box center [564, 132] width 227 height 18
click at [495, 126] on input "text" at bounding box center [564, 132] width 227 height 18
type input "12000.00"
click at [524, 176] on select "Bitte auswählen 6 Raten 12 Raten 18 Raten 24 Raten 36 Raten 48 Raten" at bounding box center [564, 180] width 227 height 17
select select "497"
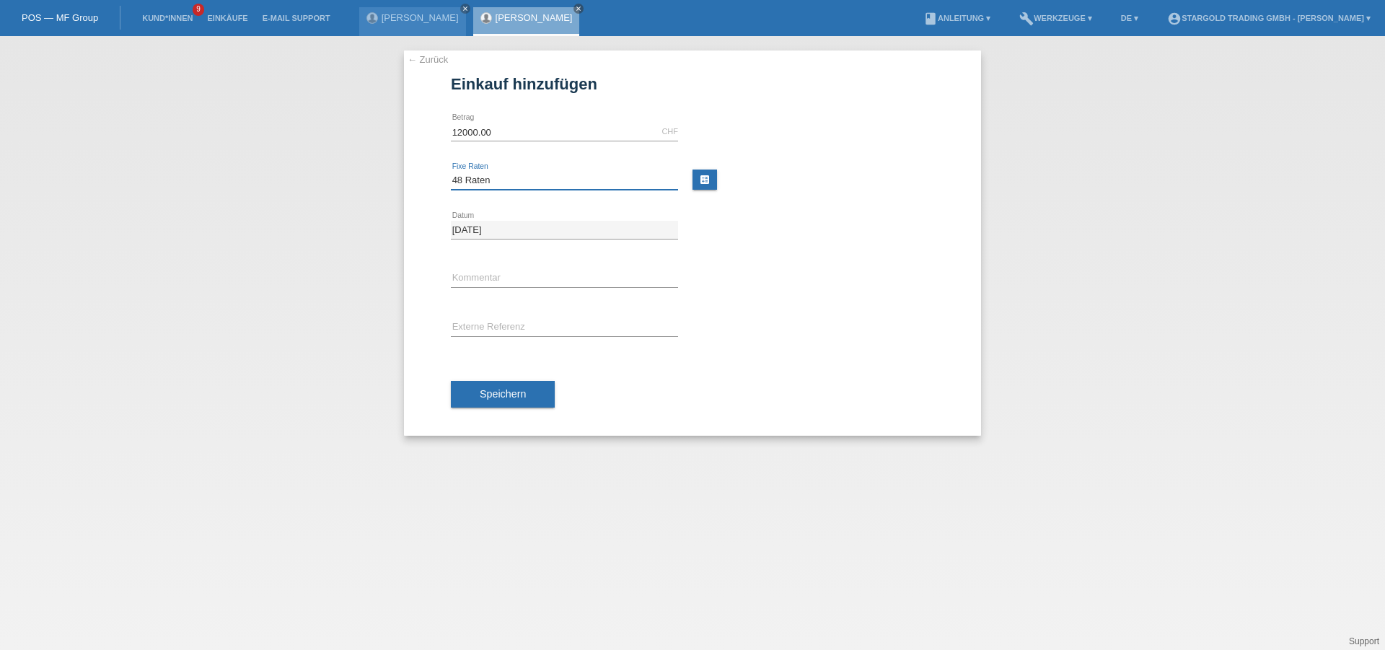
click at [451, 172] on select "Bitte auswählen 6 Raten 12 Raten 18 Raten 24 Raten 36 Raten 48 Raten" at bounding box center [564, 180] width 227 height 17
click at [534, 403] on button "Speichern" at bounding box center [503, 394] width 104 height 27
